Goal: Task Accomplishment & Management: Complete application form

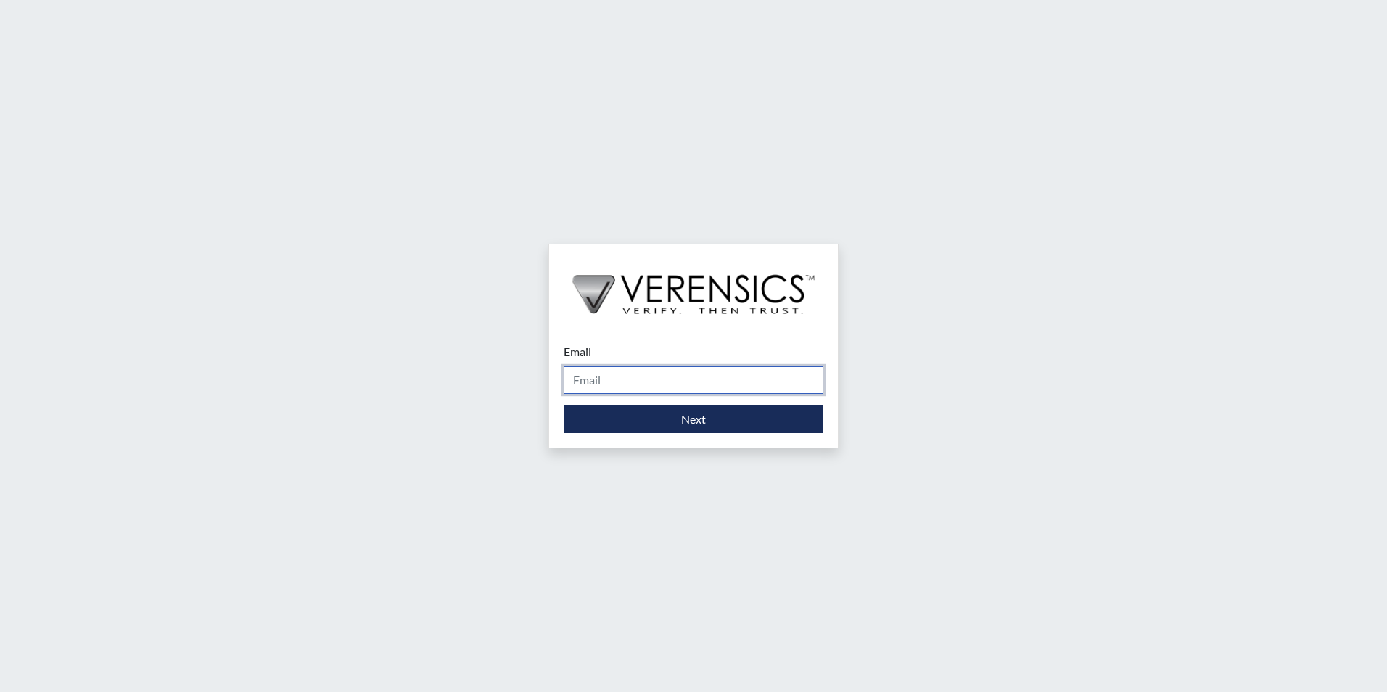
click at [667, 382] on input "Email" at bounding box center [694, 380] width 260 height 28
type input "[PERSON_NAME][EMAIL_ADDRESS][PERSON_NAME][DOMAIN_NAME]"
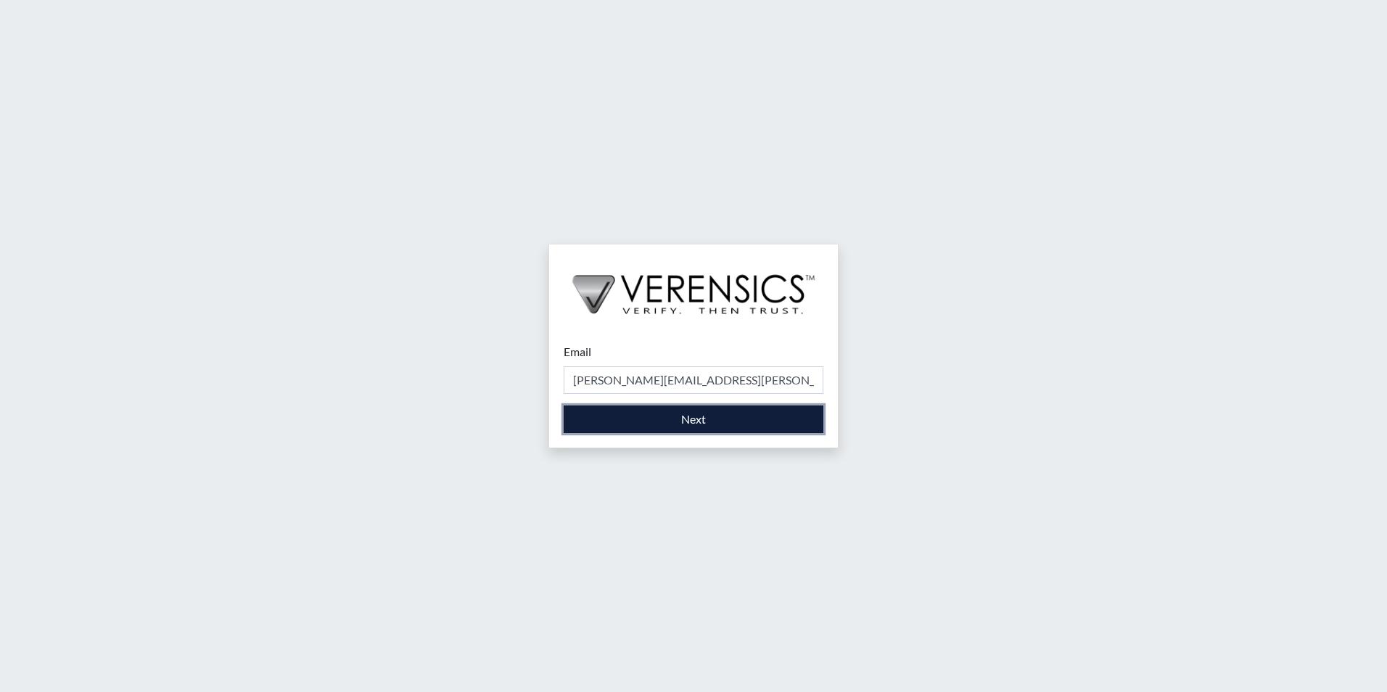
click at [704, 421] on button "Next" at bounding box center [694, 420] width 260 height 28
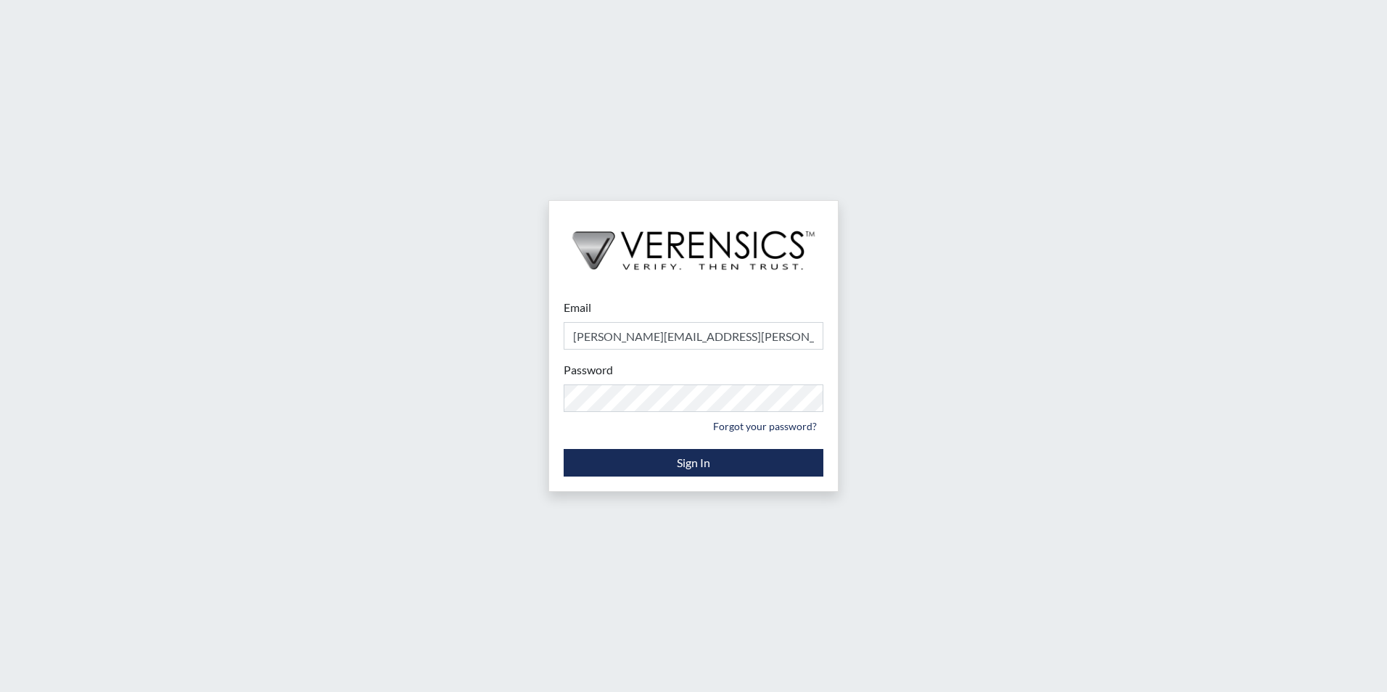
click at [683, 414] on div "Password Please provide your password. Forgot your password?" at bounding box center [694, 399] width 260 height 76
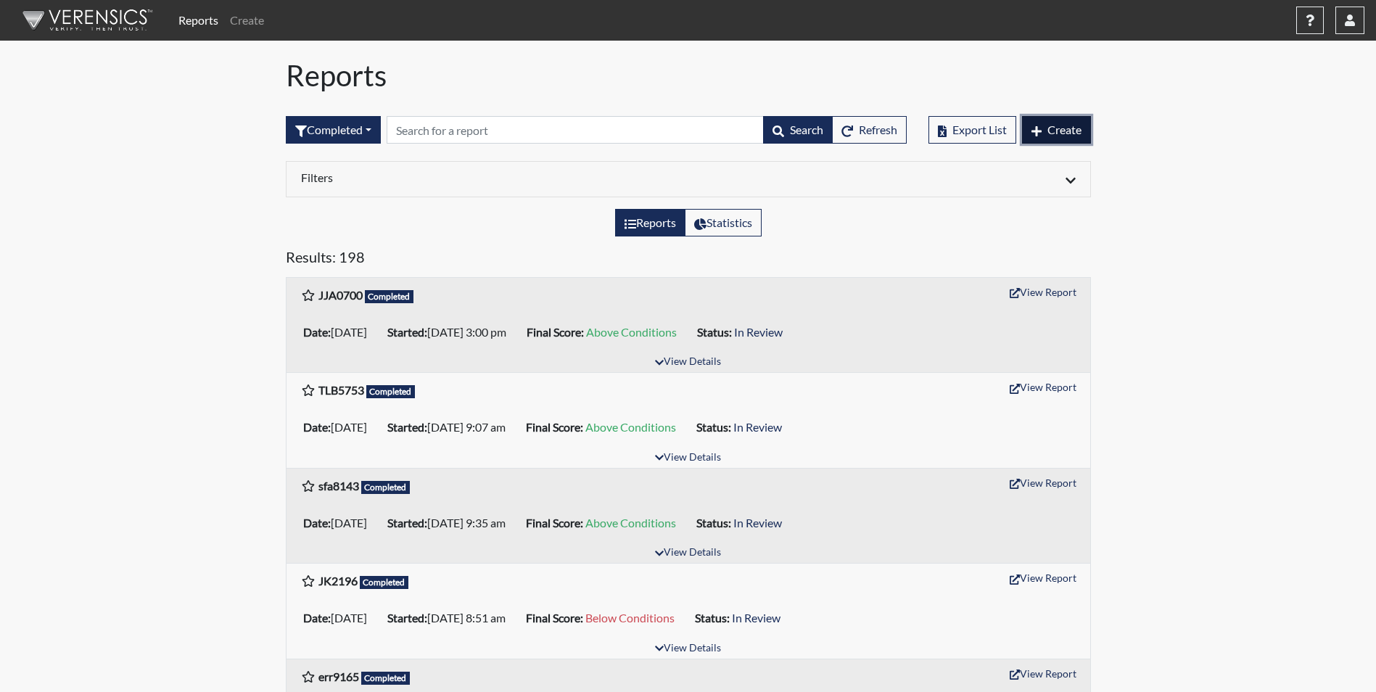
click at [1074, 129] on span "Create" at bounding box center [1065, 130] width 34 height 14
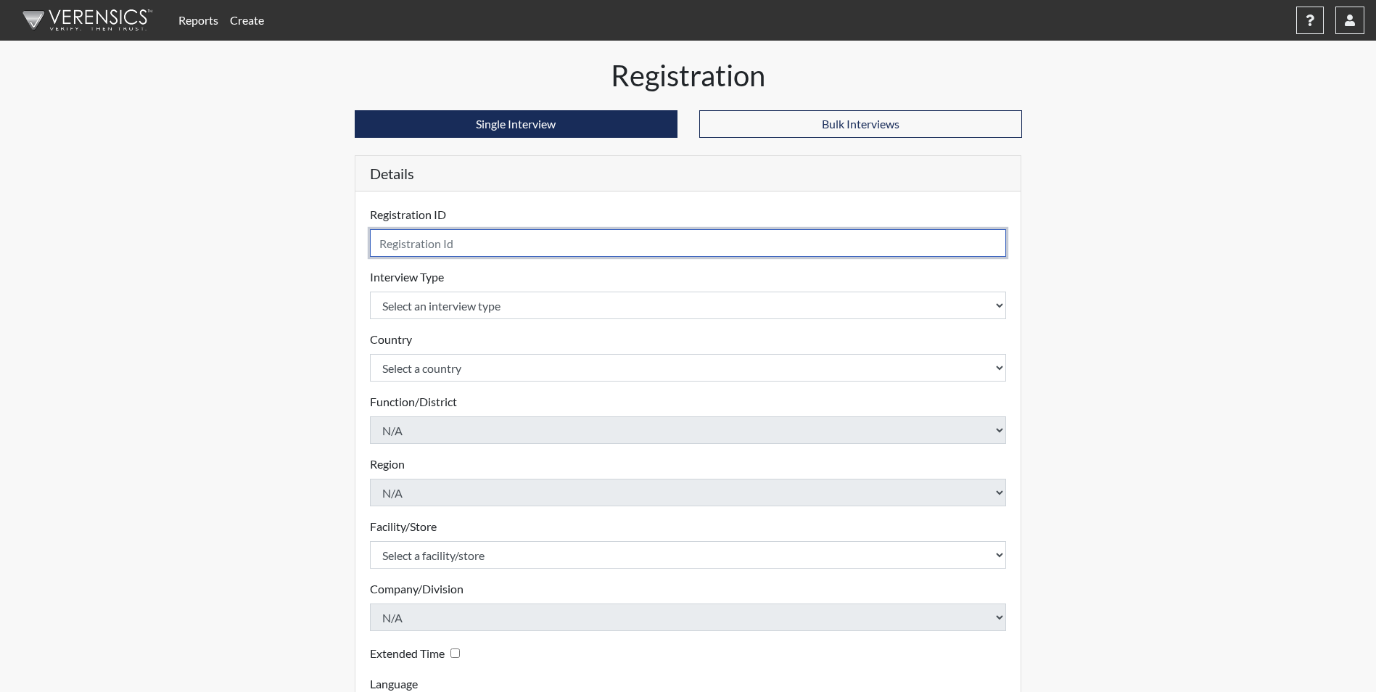
click at [495, 247] on input "text" at bounding box center [688, 243] width 637 height 28
type input "jjj5950"
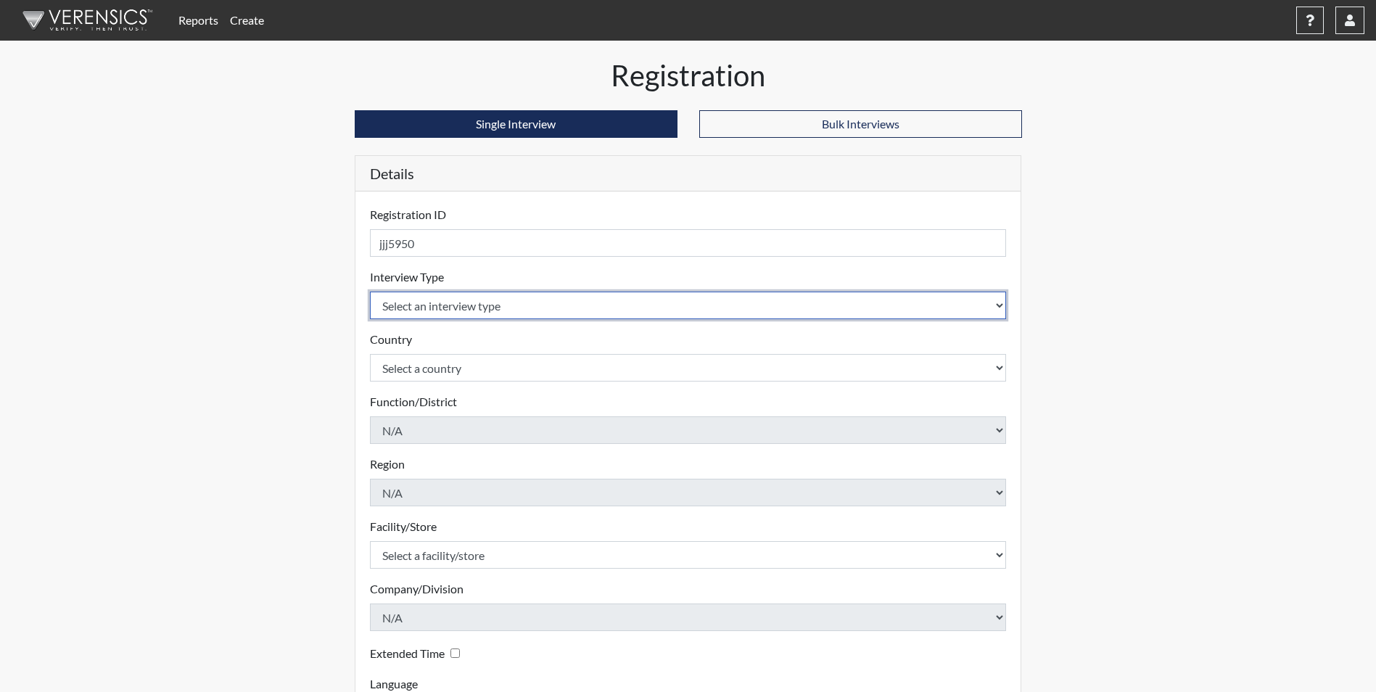
click at [480, 303] on select "Select an interview type Corrections Pre-Employment" at bounding box center [688, 306] width 637 height 28
select select "ff733e93-e1bf-11ea-9c9f-0eff0cf7eb8f"
click at [370, 292] on select "Select an interview type Corrections Pre-Employment" at bounding box center [688, 306] width 637 height 28
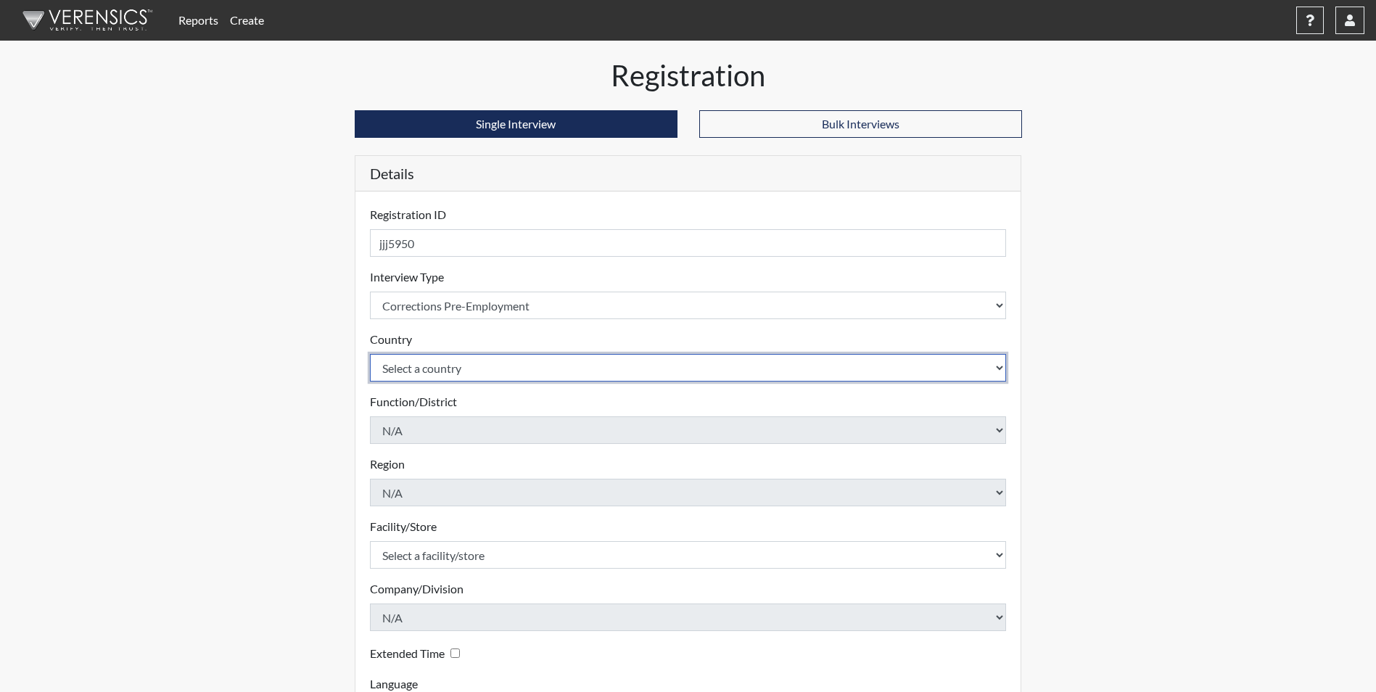
click at [505, 366] on select "Select a country [GEOGRAPHIC_DATA] [GEOGRAPHIC_DATA]" at bounding box center [688, 368] width 637 height 28
select select "united-states-of-[GEOGRAPHIC_DATA]"
click at [370, 354] on select "Select a country [GEOGRAPHIC_DATA] [GEOGRAPHIC_DATA]" at bounding box center [688, 368] width 637 height 28
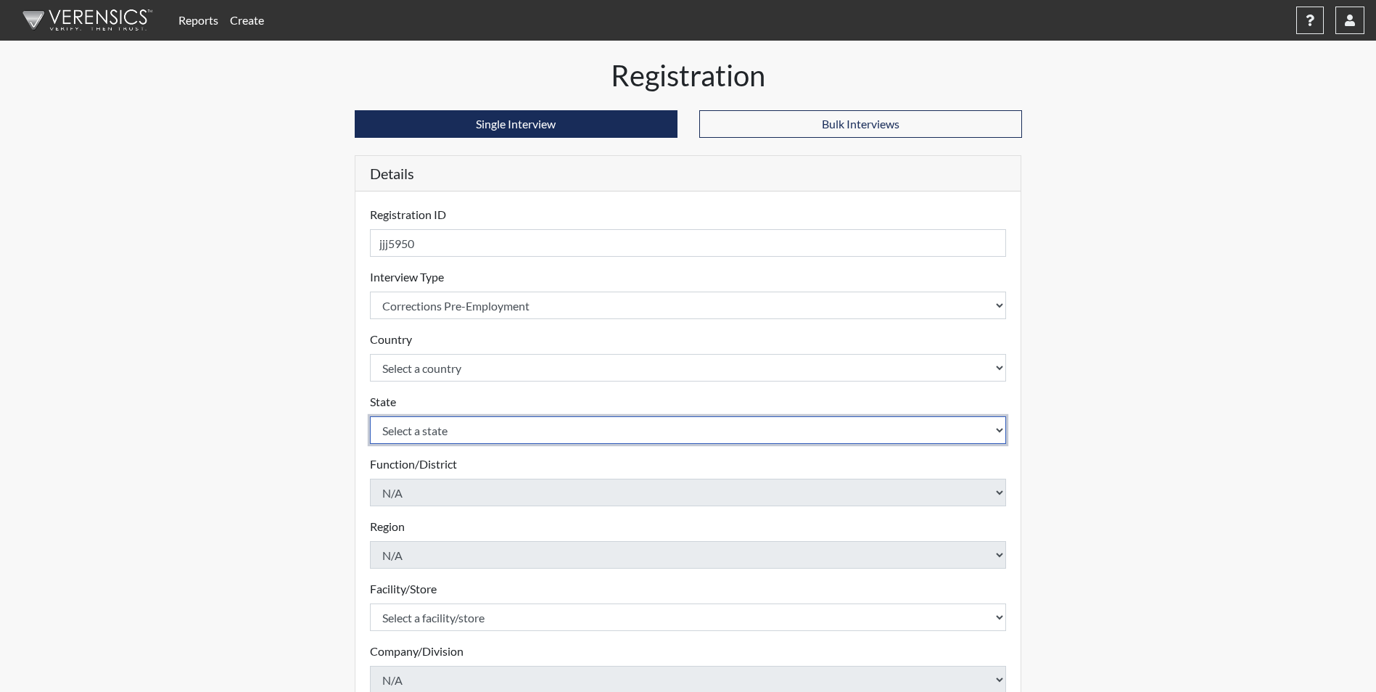
click at [474, 426] on select "Select a state [US_STATE] [US_STATE] [US_STATE] [US_STATE] [US_STATE] [US_STATE…" at bounding box center [688, 430] width 637 height 28
select select "GA"
click at [370, 416] on select "Select a state [US_STATE] [US_STATE] [US_STATE] [US_STATE] [US_STATE] [US_STATE…" at bounding box center [688, 430] width 637 height 28
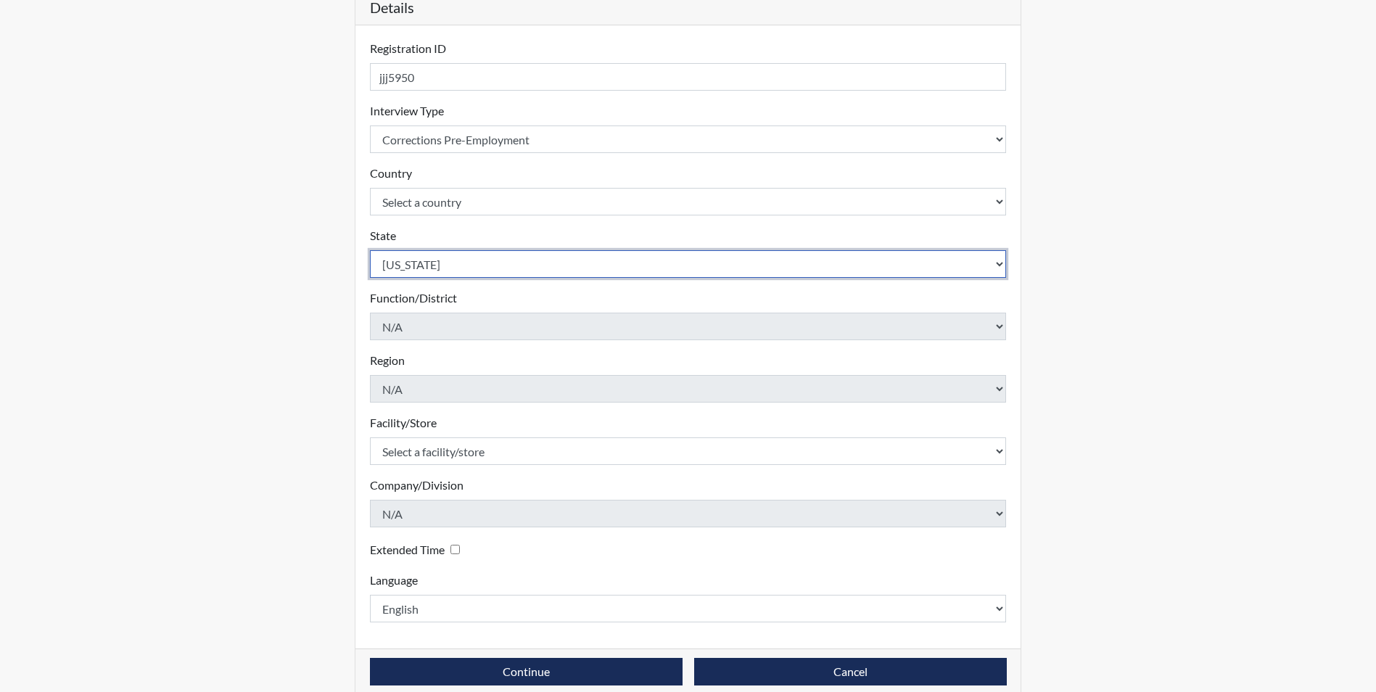
scroll to position [186, 0]
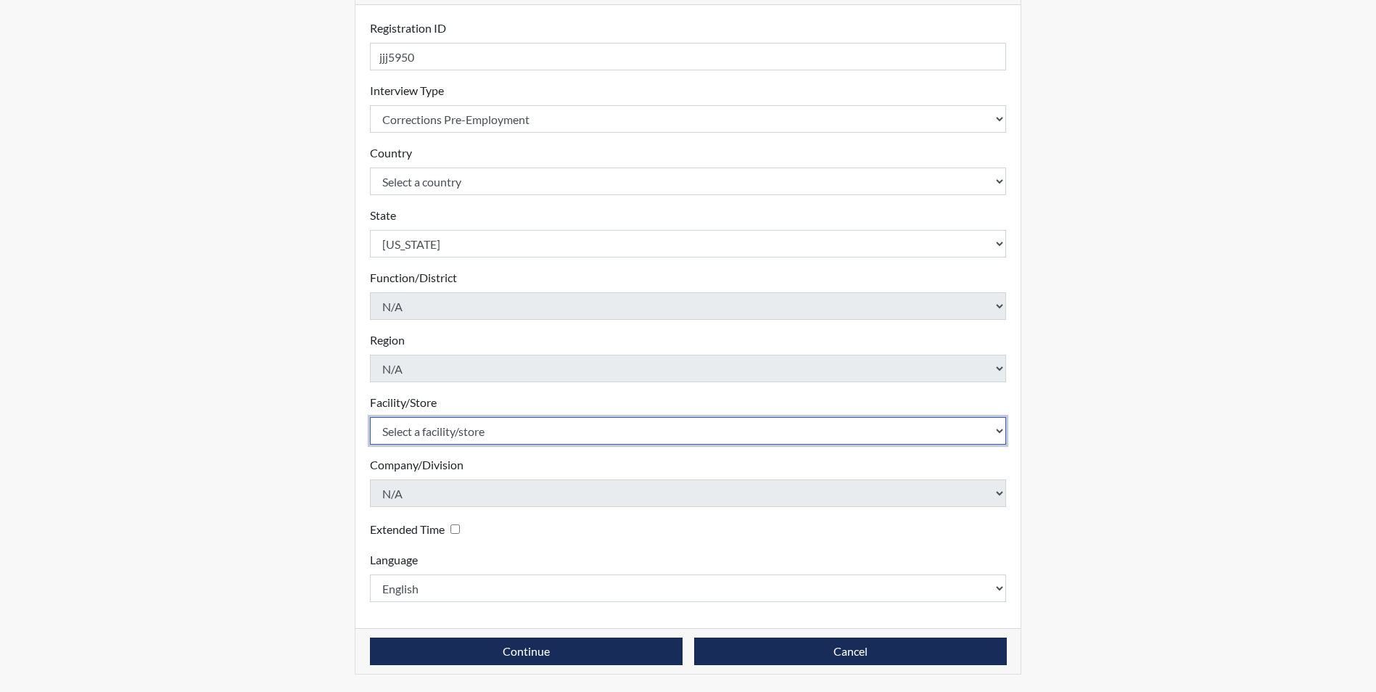
click at [568, 430] on select "Select a facility/store [PERSON_NAME] Unit Metro Re-Entry Facility Metro TC" at bounding box center [688, 431] width 637 height 28
select select "226f3449-6468-4bad-86c2-dd5091f02e51"
click at [370, 417] on select "Select a facility/store [PERSON_NAME] Unit Metro Re-Entry Facility Metro TC" at bounding box center [688, 431] width 637 height 28
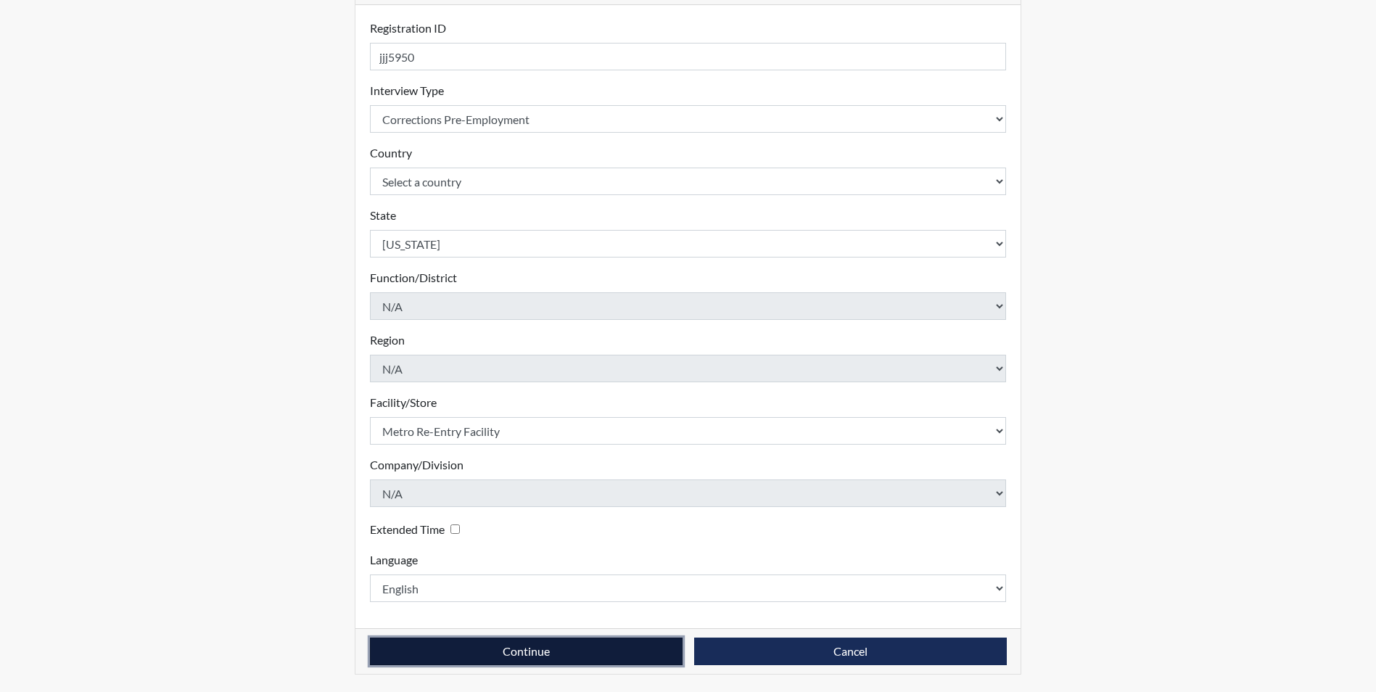
click at [630, 645] on button "Continue" at bounding box center [526, 652] width 313 height 28
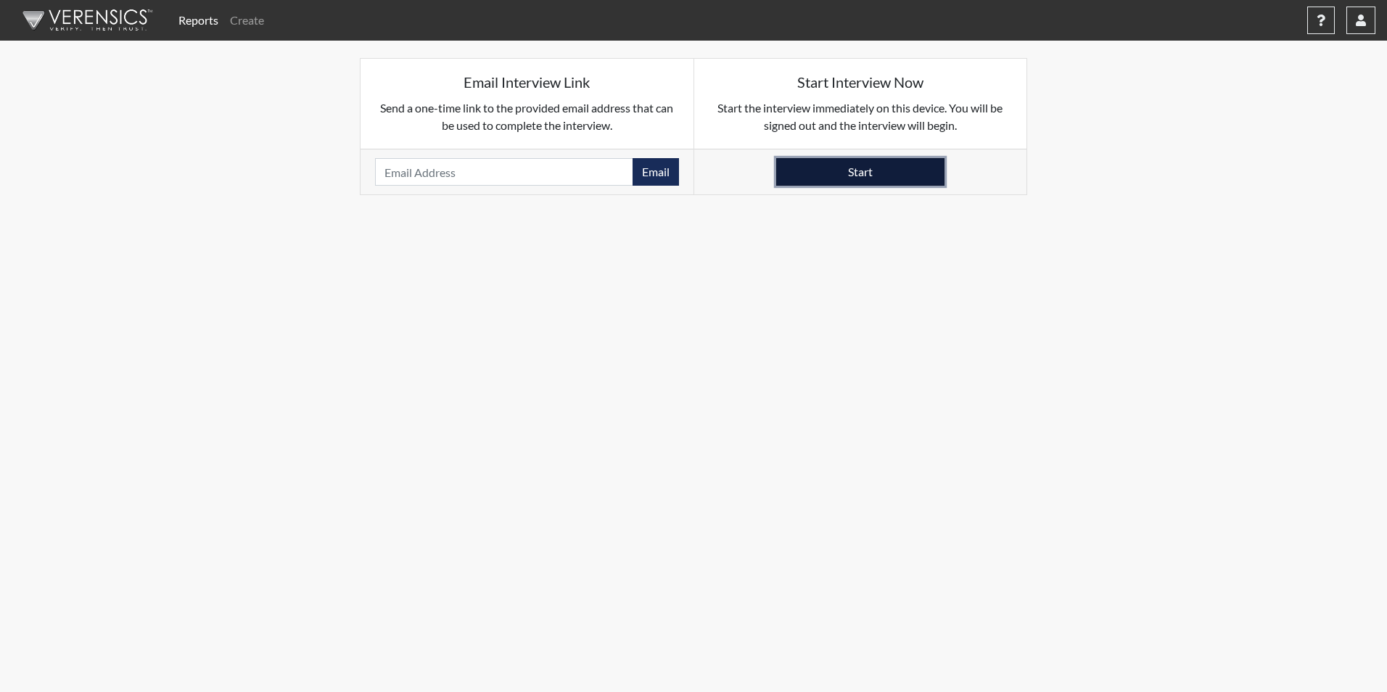
click at [902, 173] on button "Start" at bounding box center [860, 172] width 168 height 28
